Goal: Information Seeking & Learning: Learn about a topic

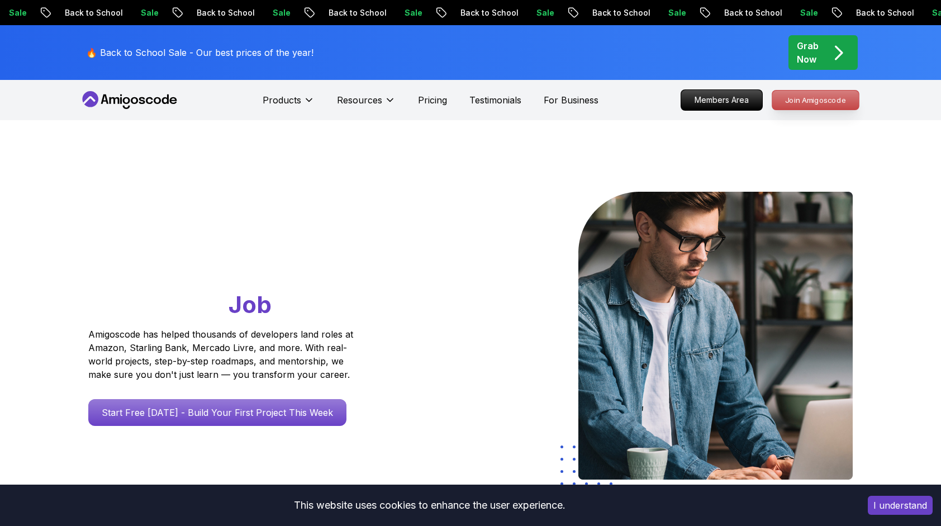
click at [808, 101] on p "Join Amigoscode" at bounding box center [815, 99] width 87 height 19
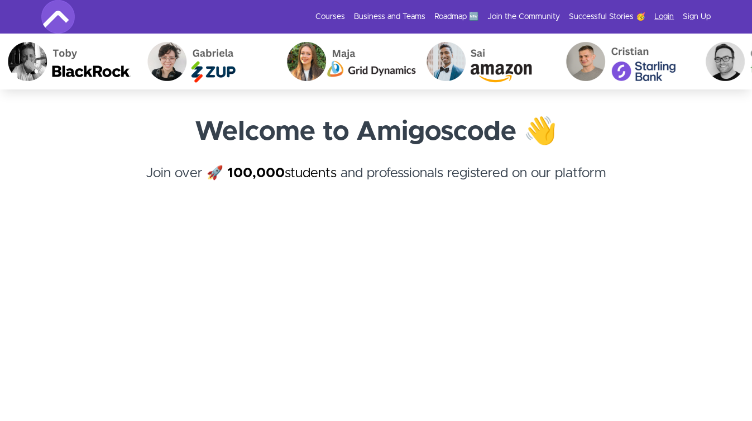
click at [669, 16] on link "Login" at bounding box center [665, 16] width 20 height 11
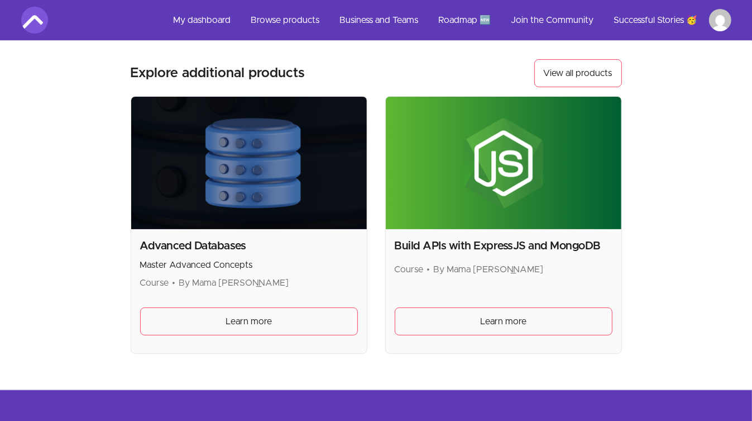
scroll to position [179, 0]
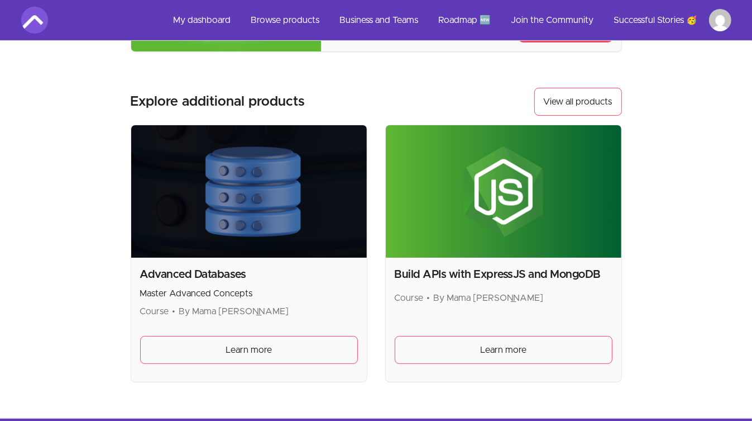
click at [278, 192] on img at bounding box center [249, 191] width 236 height 132
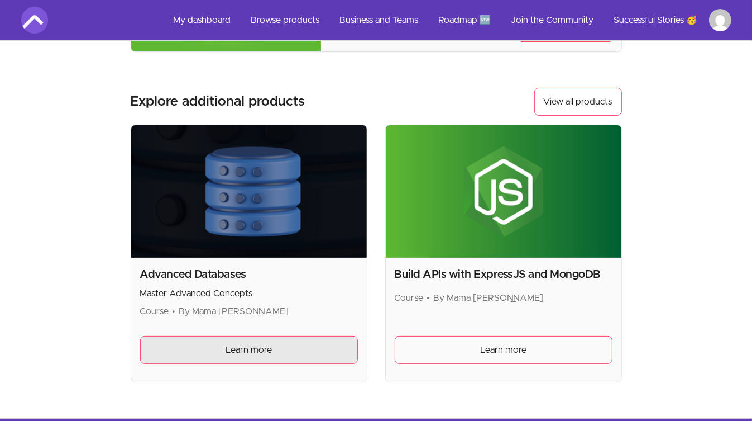
click at [279, 360] on link "Learn more" at bounding box center [249, 350] width 218 height 28
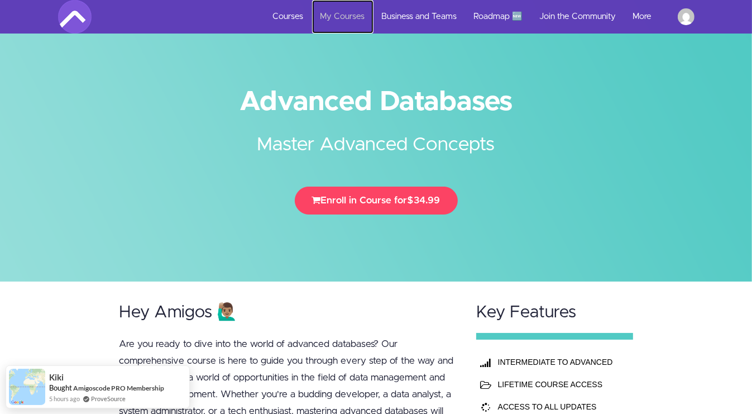
click at [352, 18] on link "My Courses" at bounding box center [342, 17] width 61 height 34
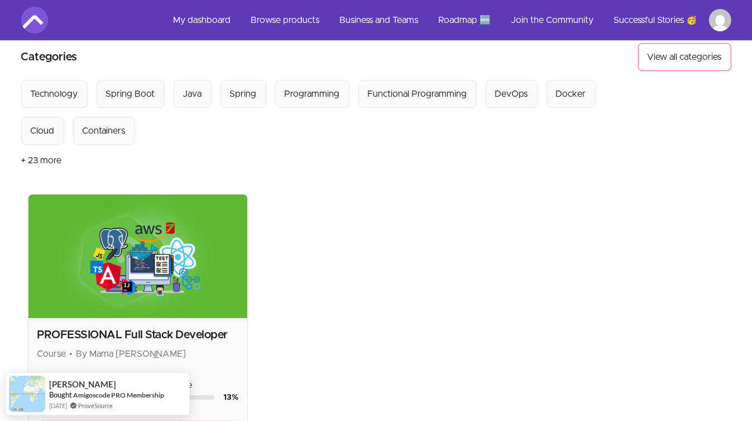
scroll to position [64, 0]
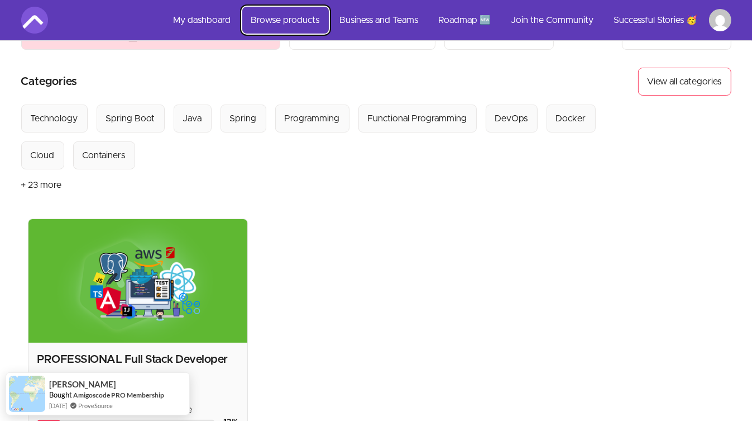
click at [282, 21] on link "Browse products" at bounding box center [285, 20] width 87 height 27
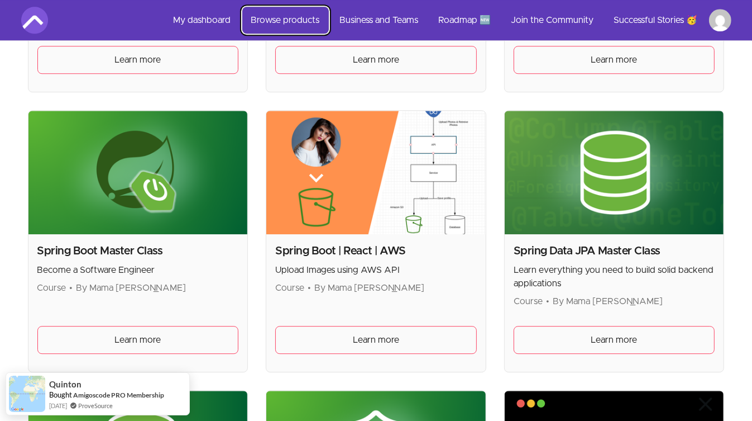
scroll to position [2726, 0]
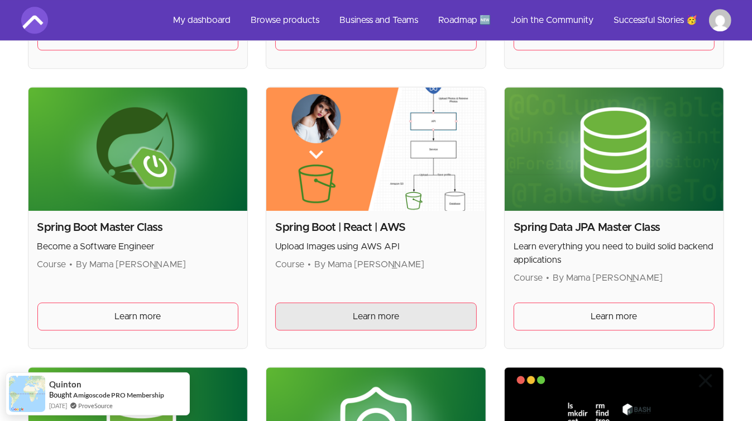
click at [381, 309] on span "Learn more" at bounding box center [376, 315] width 46 height 13
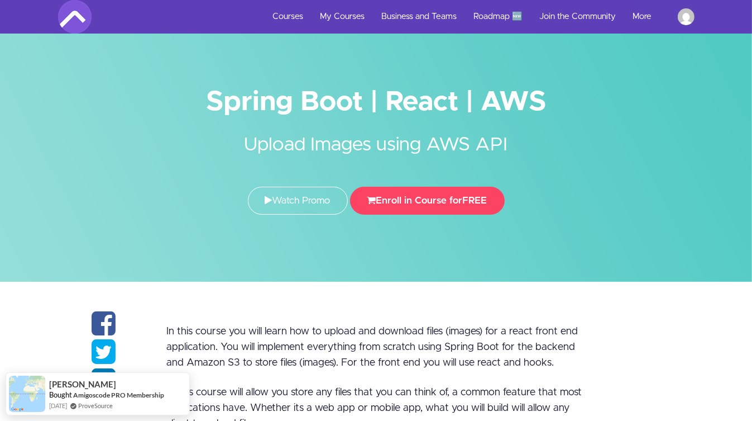
drag, startPoint x: 551, startPoint y: 102, endPoint x: 199, endPoint y: 103, distance: 351.9
click at [199, 103] on h1 "Spring Boot | React | AWS" at bounding box center [376, 101] width 637 height 25
copy h1 "Spring Boot | React | AWS"
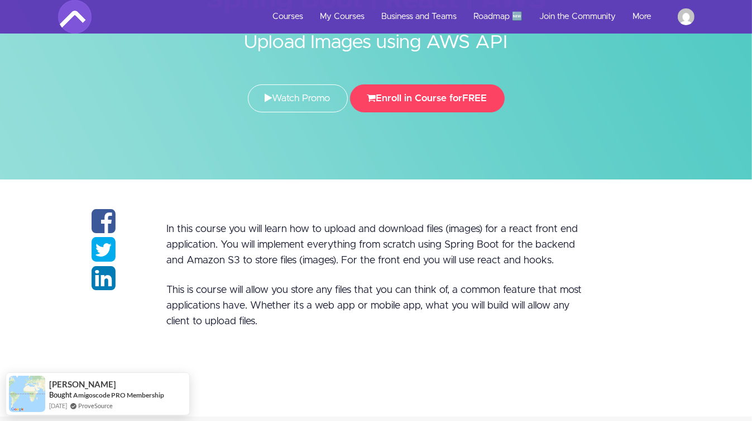
scroll to position [89, 0]
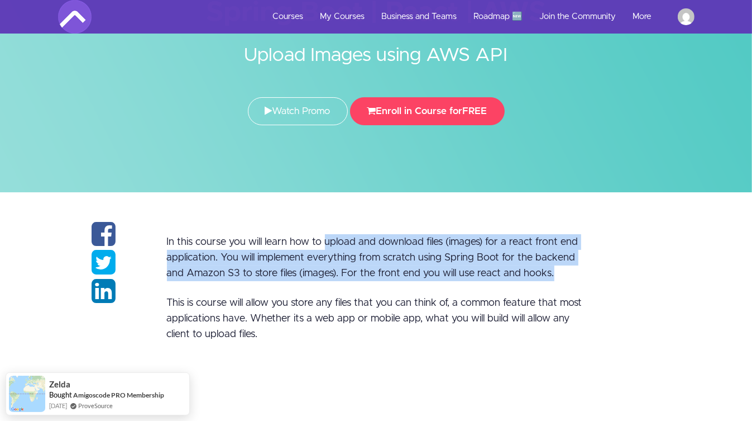
drag, startPoint x: 325, startPoint y: 240, endPoint x: 554, endPoint y: 273, distance: 230.8
click at [554, 273] on p "In this course you will learn how to upload and download files (images) for a r…" at bounding box center [376, 257] width 419 height 47
copy p "upload and download files (images) for a react front end application. You will …"
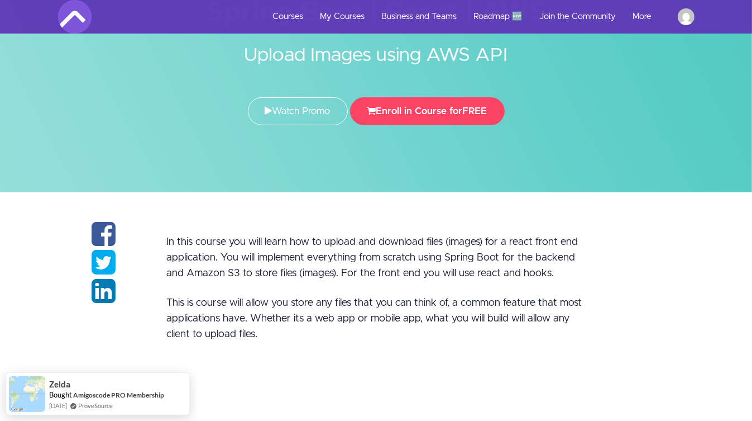
click at [395, 283] on div "In this course you will learn how to upload and download files (images) for a r…" at bounding box center [377, 310] width 436 height 181
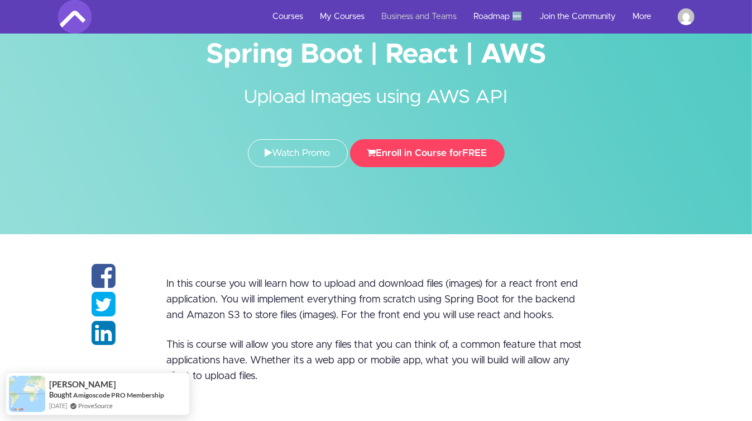
scroll to position [45, 0]
